Goal: Check status: Verify the current state of an ongoing process or item

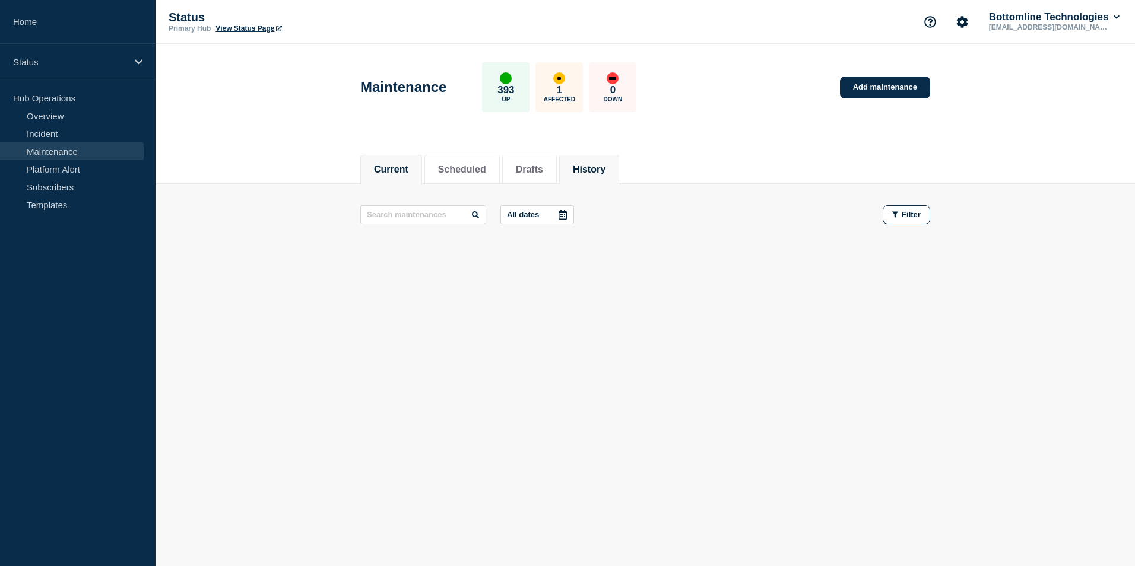
click at [606, 177] on li "History" at bounding box center [589, 169] width 60 height 29
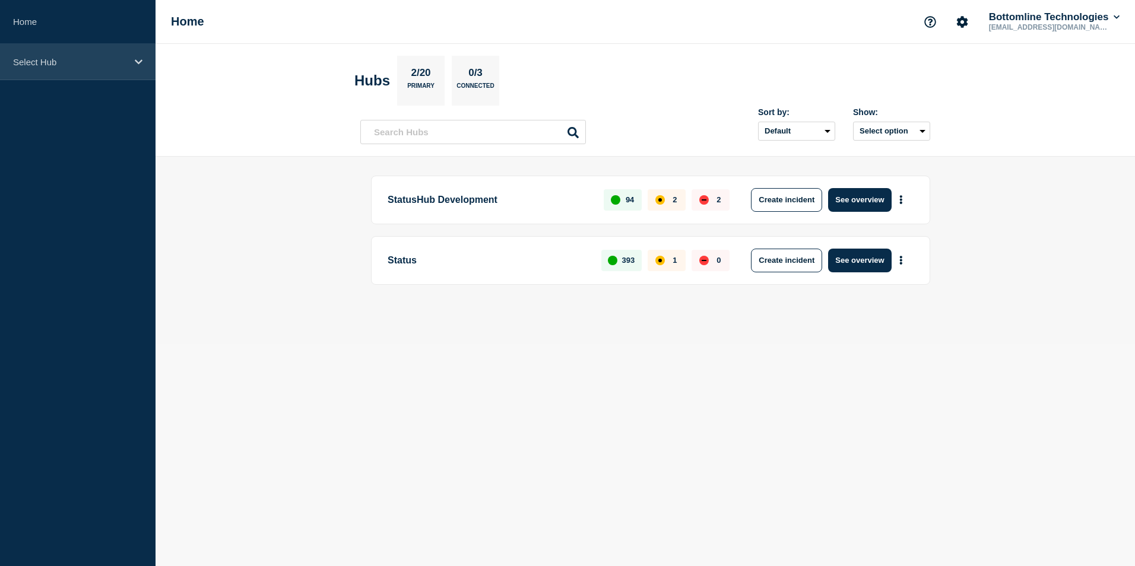
click at [136, 68] on div "Select Hub" at bounding box center [78, 62] width 156 height 36
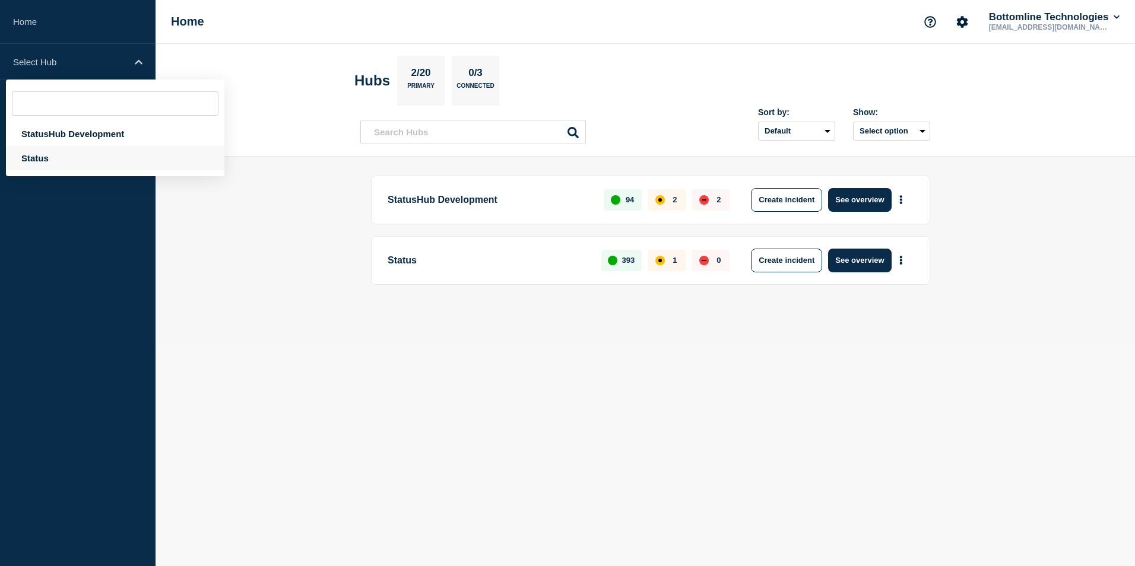
click at [68, 162] on div "Status" at bounding box center [115, 158] width 219 height 24
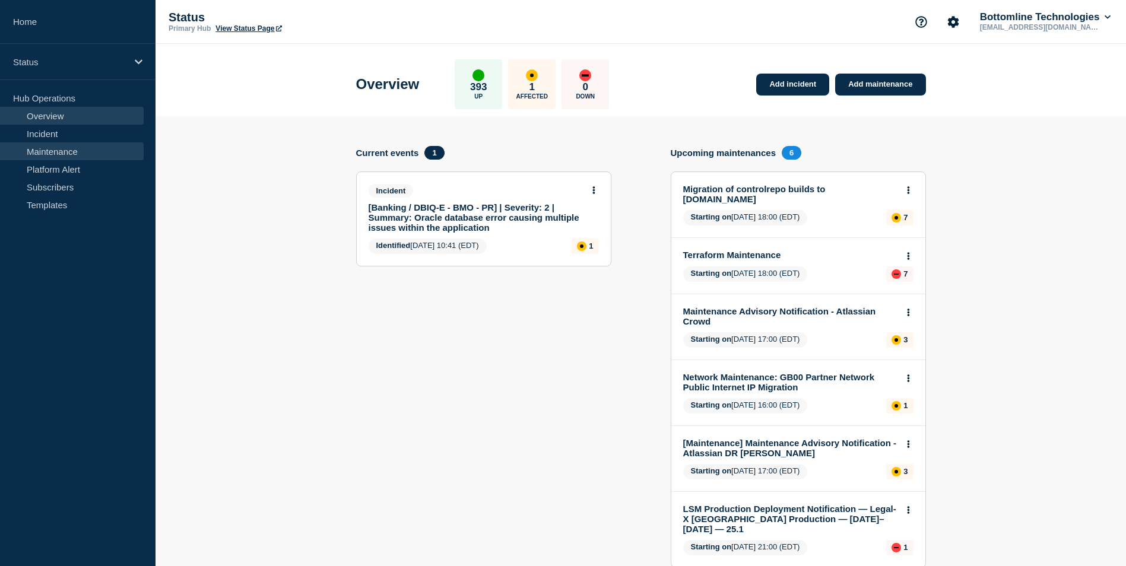
click at [102, 152] on link "Maintenance" at bounding box center [72, 152] width 144 height 18
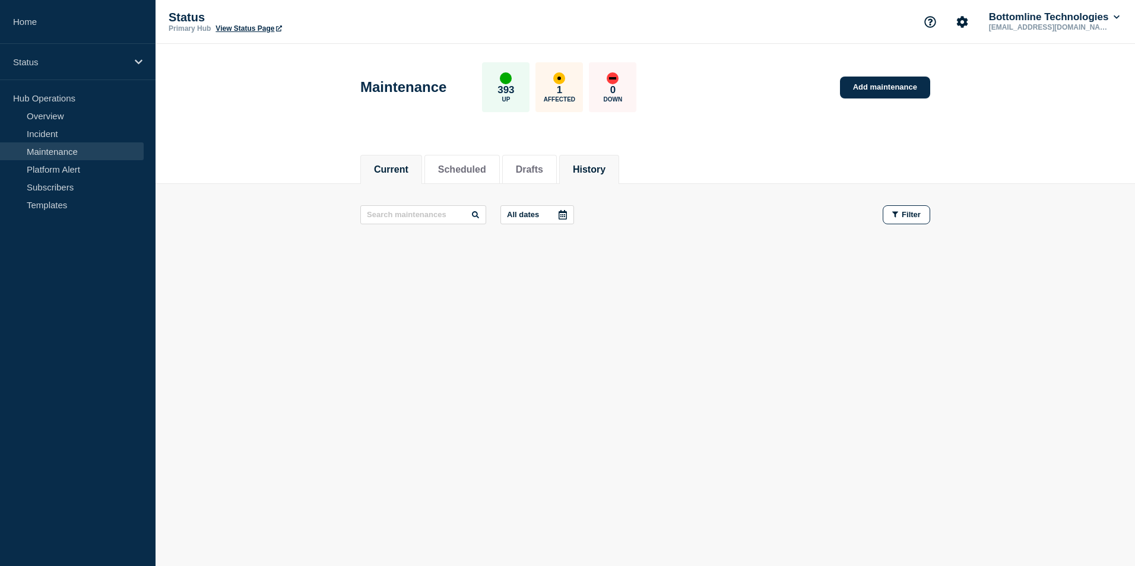
click at [606, 172] on button "History" at bounding box center [589, 169] width 33 height 11
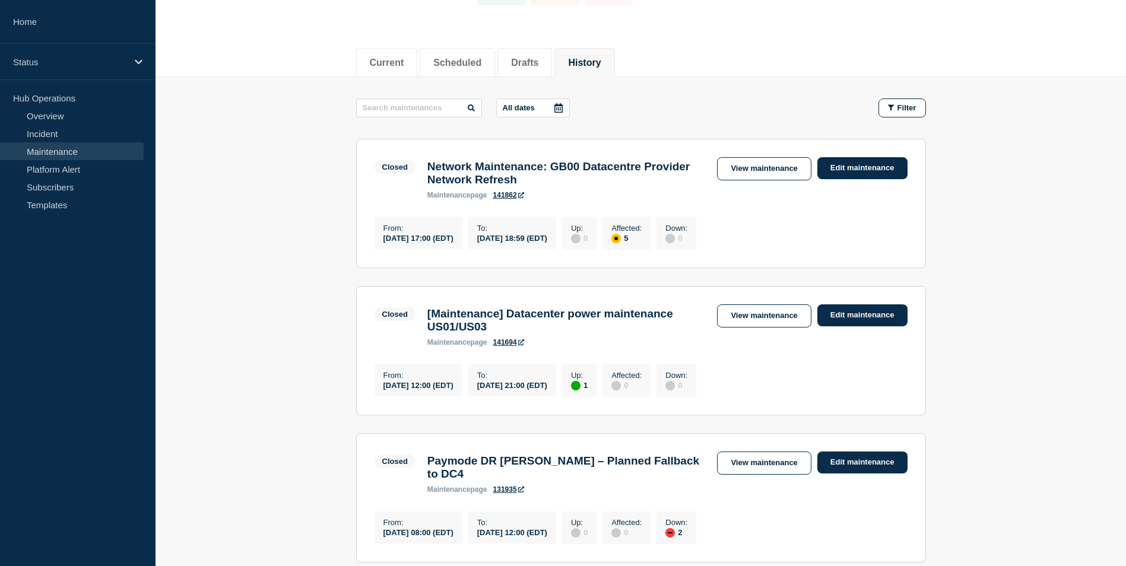
scroll to position [112, 0]
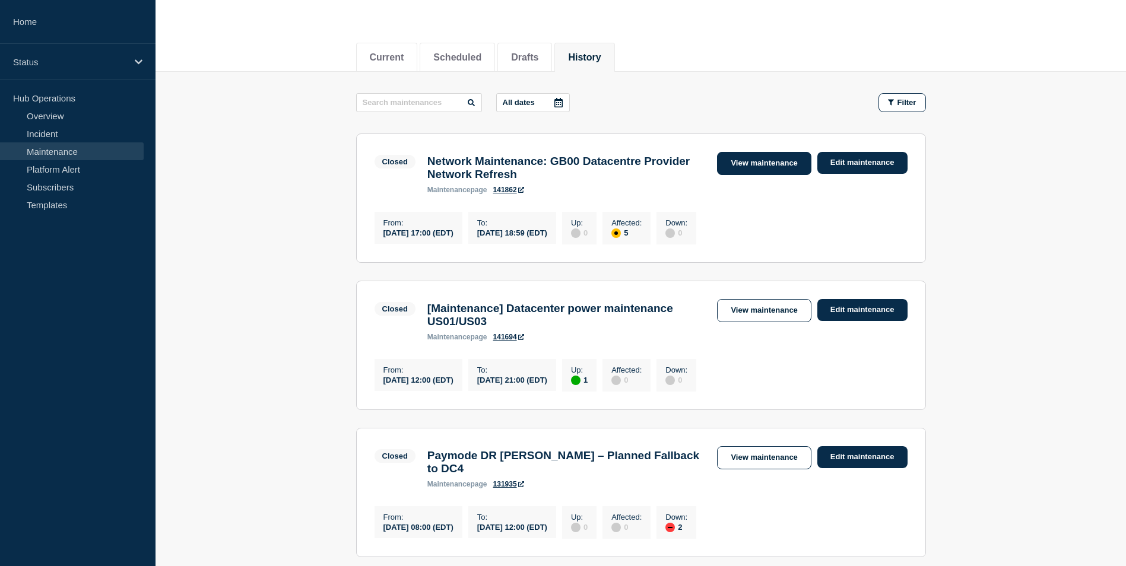
click at [767, 166] on link "View maintenance" at bounding box center [764, 163] width 94 height 23
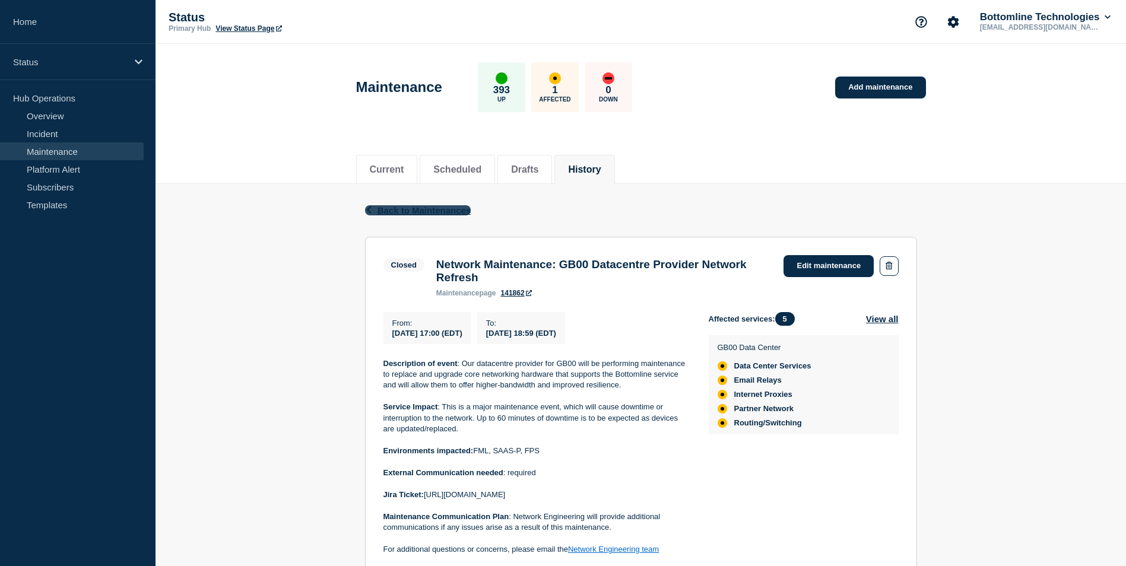
click at [435, 211] on span "Back to Maintenances" at bounding box center [425, 210] width 94 height 10
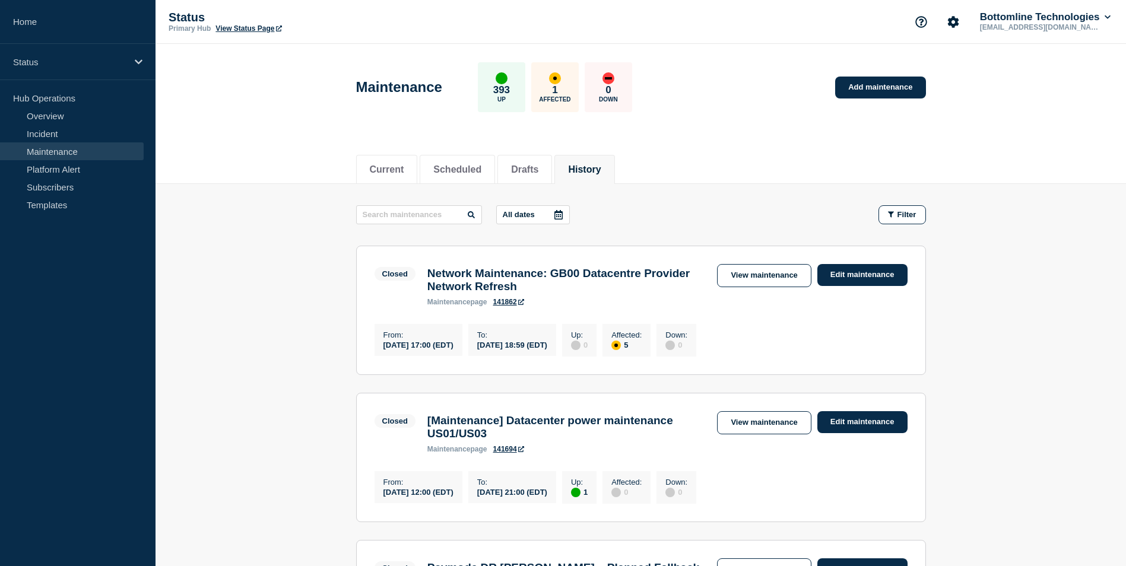
scroll to position [120, 0]
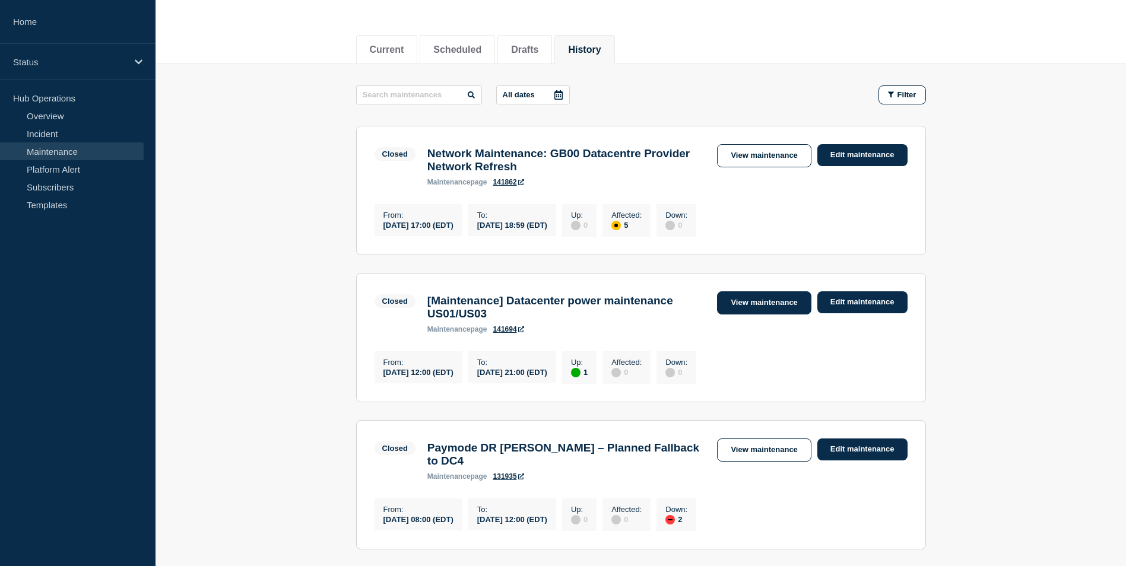
click at [757, 311] on link "View maintenance" at bounding box center [764, 303] width 94 height 23
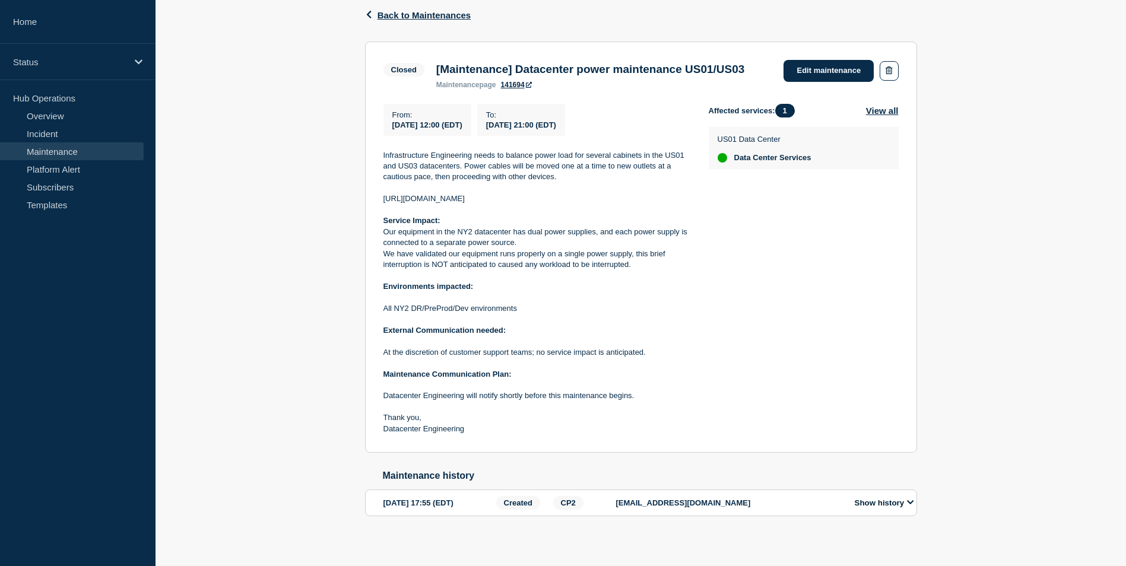
scroll to position [224, 0]
